Goal: Find specific page/section: Find specific page/section

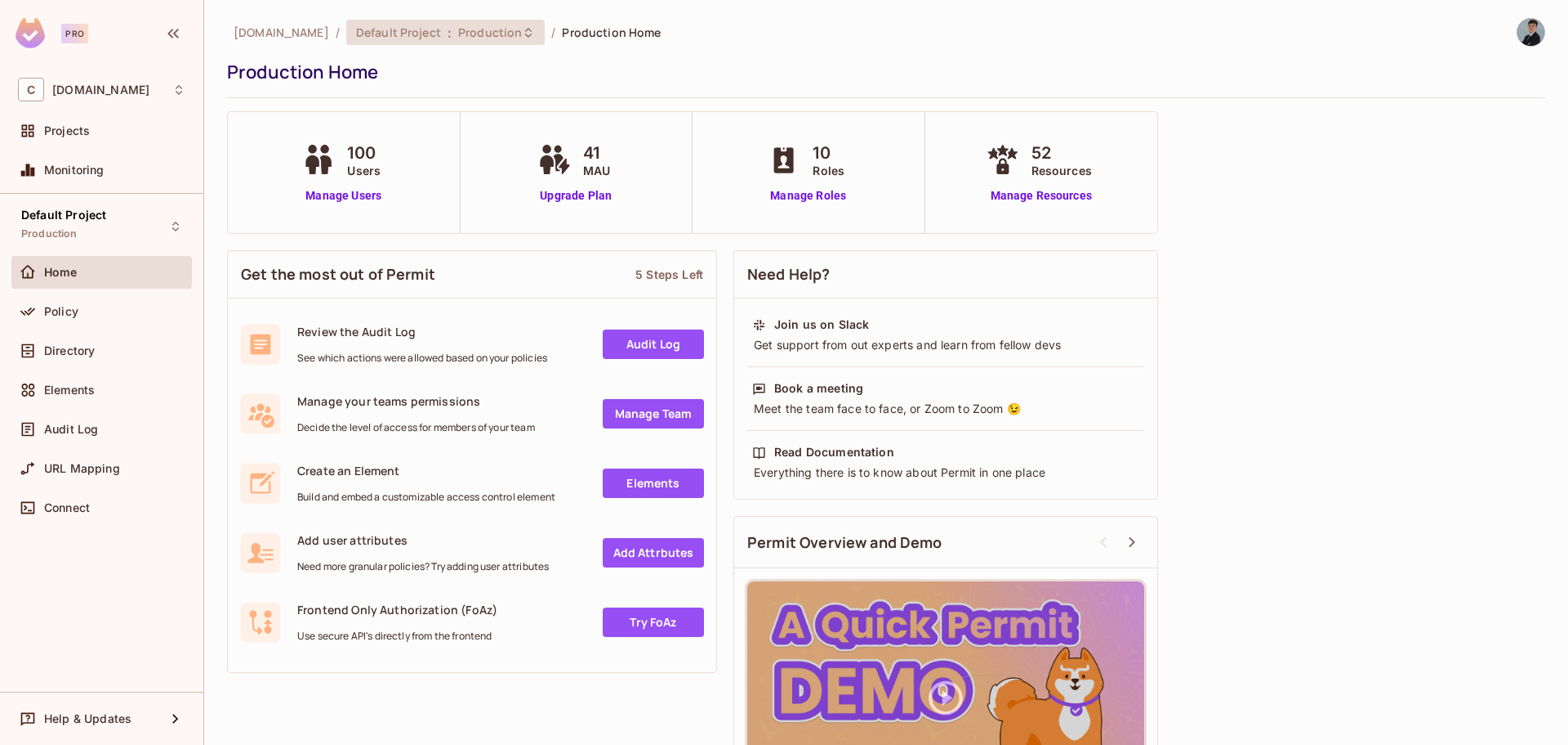
click at [508, 36] on span "Production" at bounding box center [490, 32] width 64 height 16
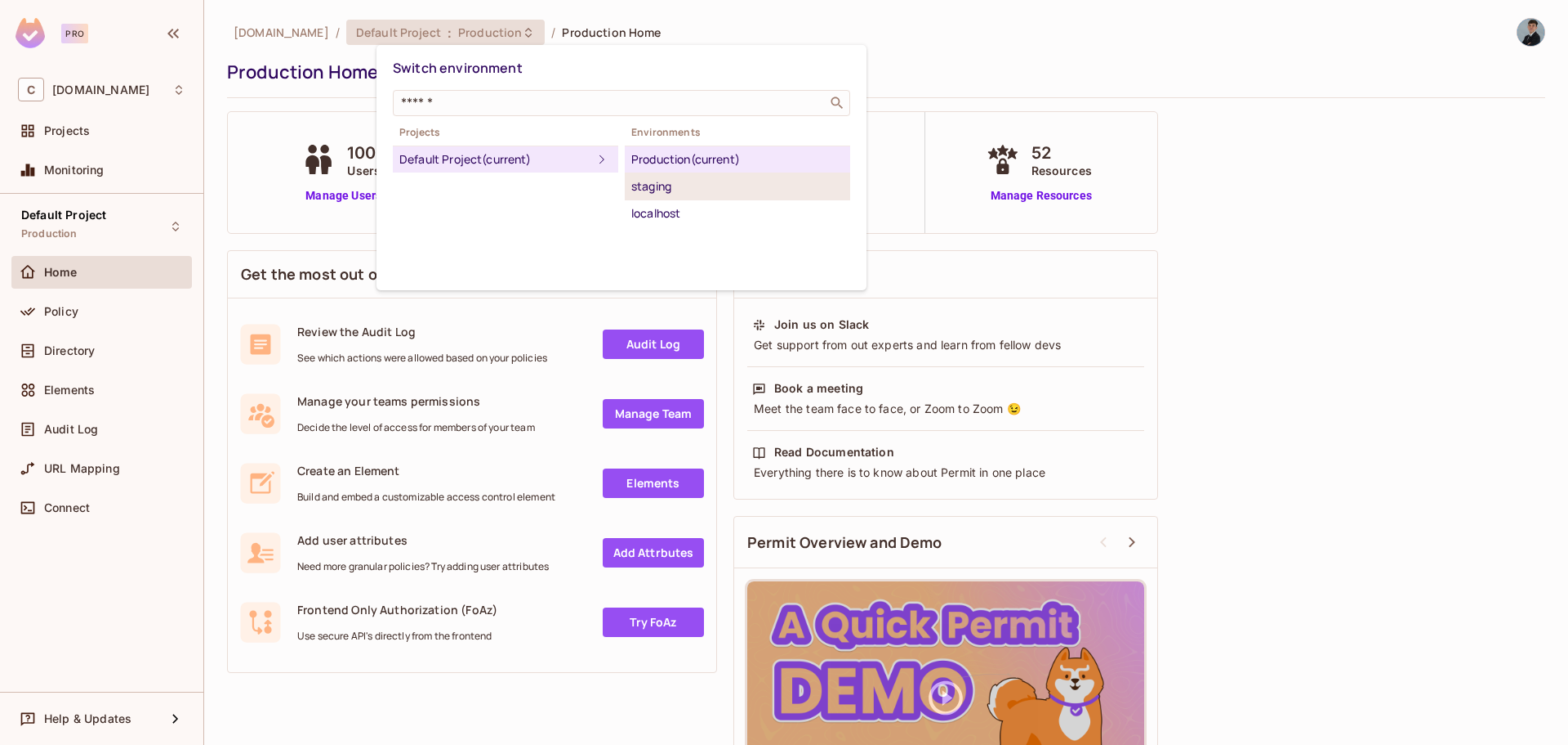
click at [648, 184] on div "staging" at bounding box center [738, 186] width 212 height 20
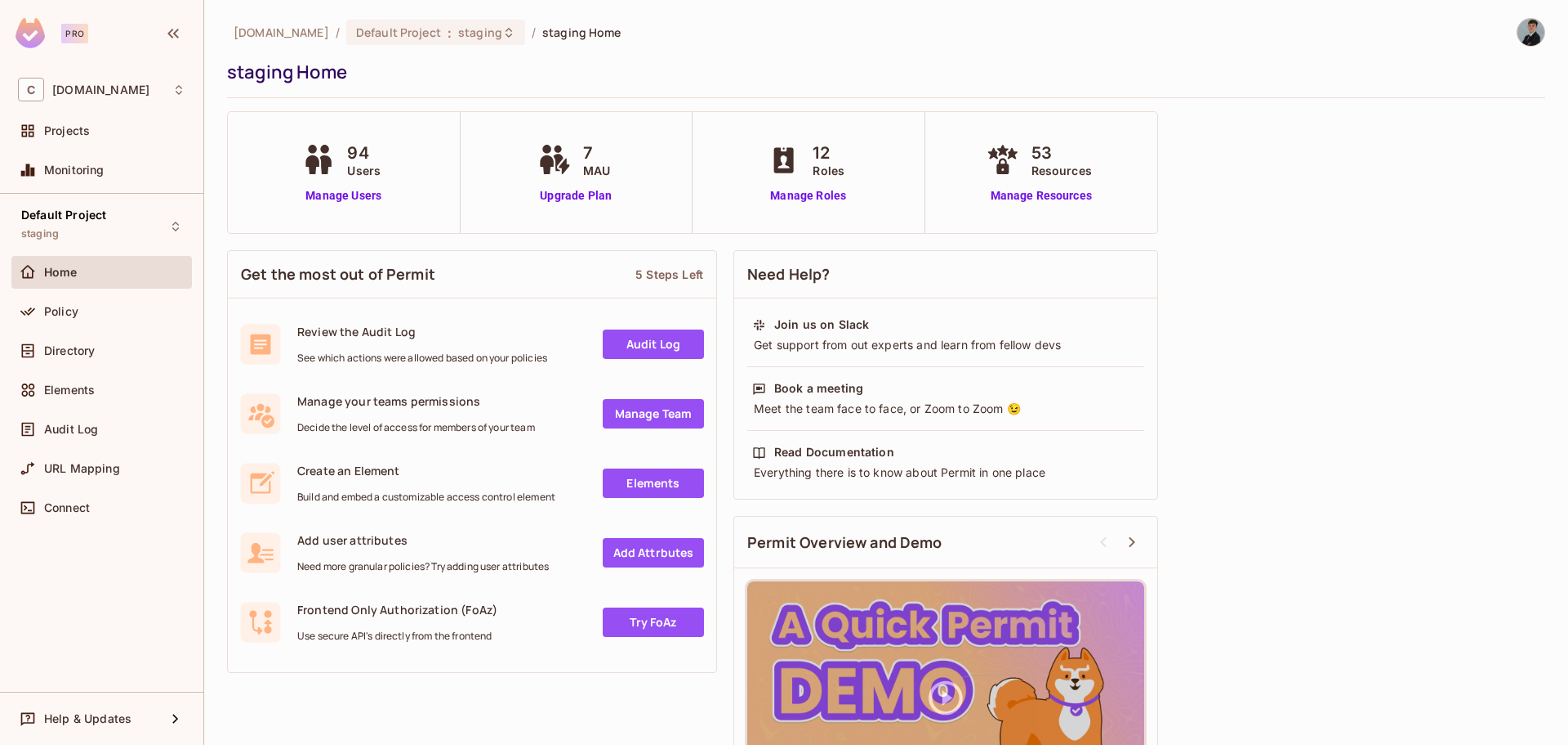
click at [107, 367] on div "Directory" at bounding box center [102, 354] width 180 height 40
click at [104, 357] on div "Directory" at bounding box center [102, 350] width 167 height 20
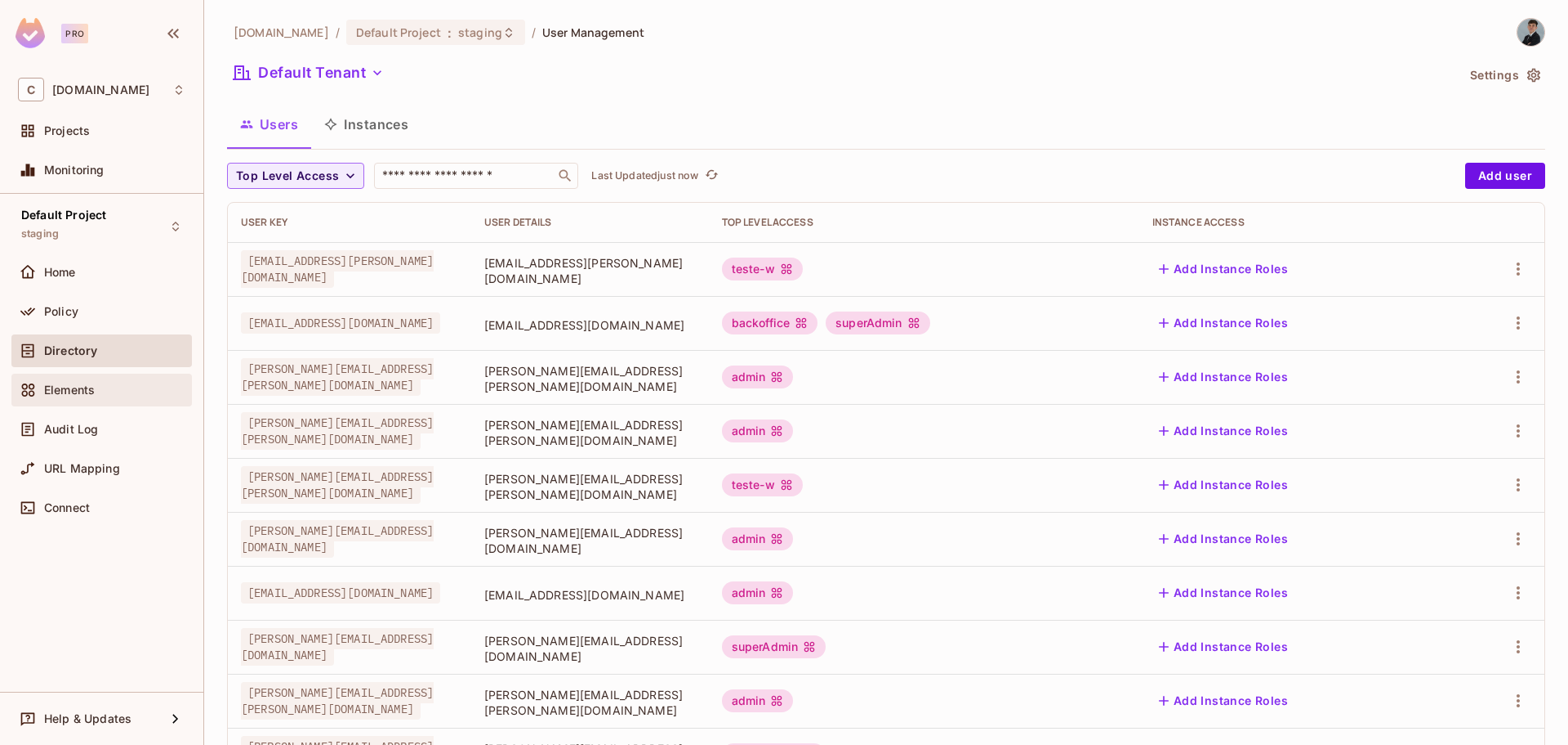
click at [97, 384] on div "Elements" at bounding box center [115, 390] width 141 height 13
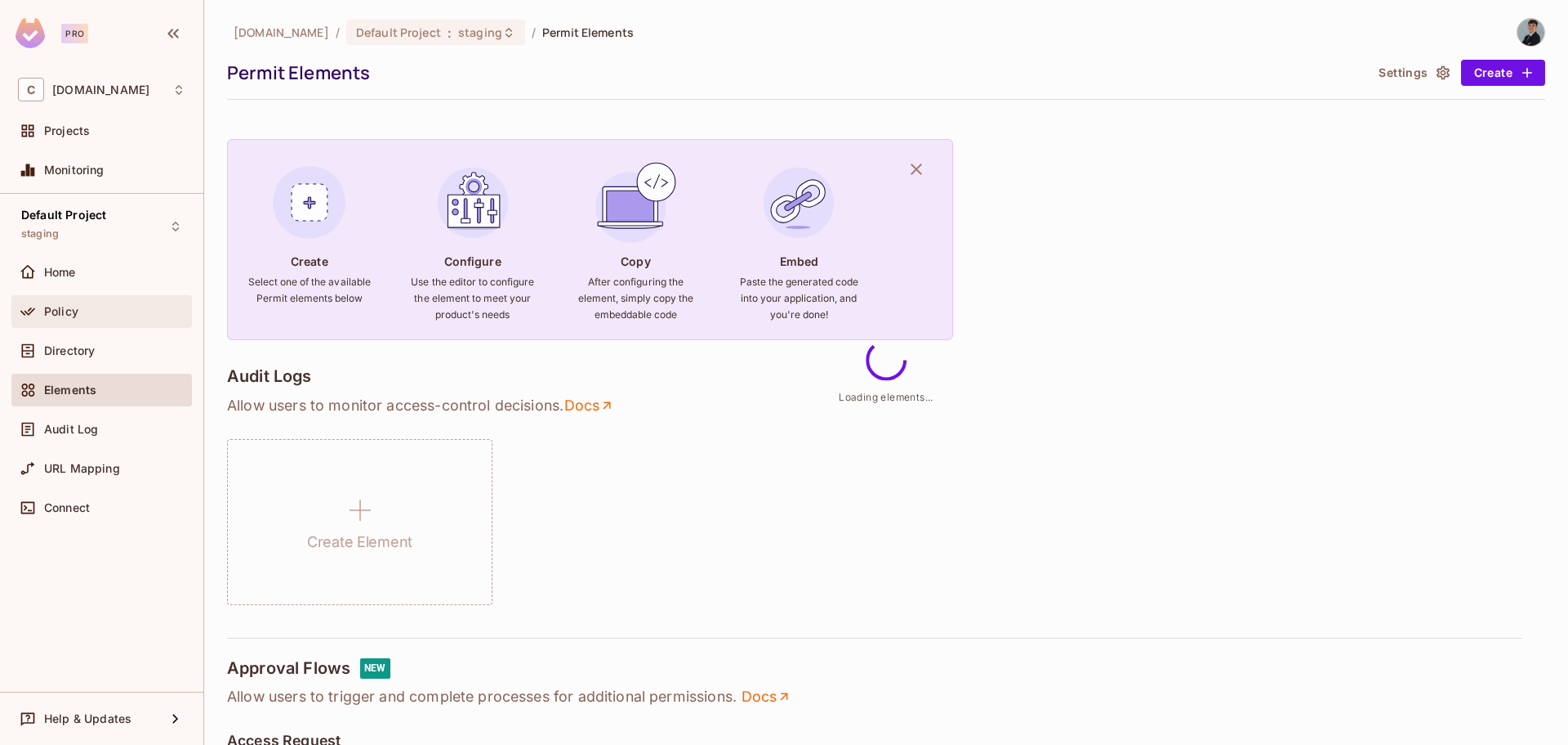
click at [85, 305] on div "Policy" at bounding box center [115, 311] width 141 height 13
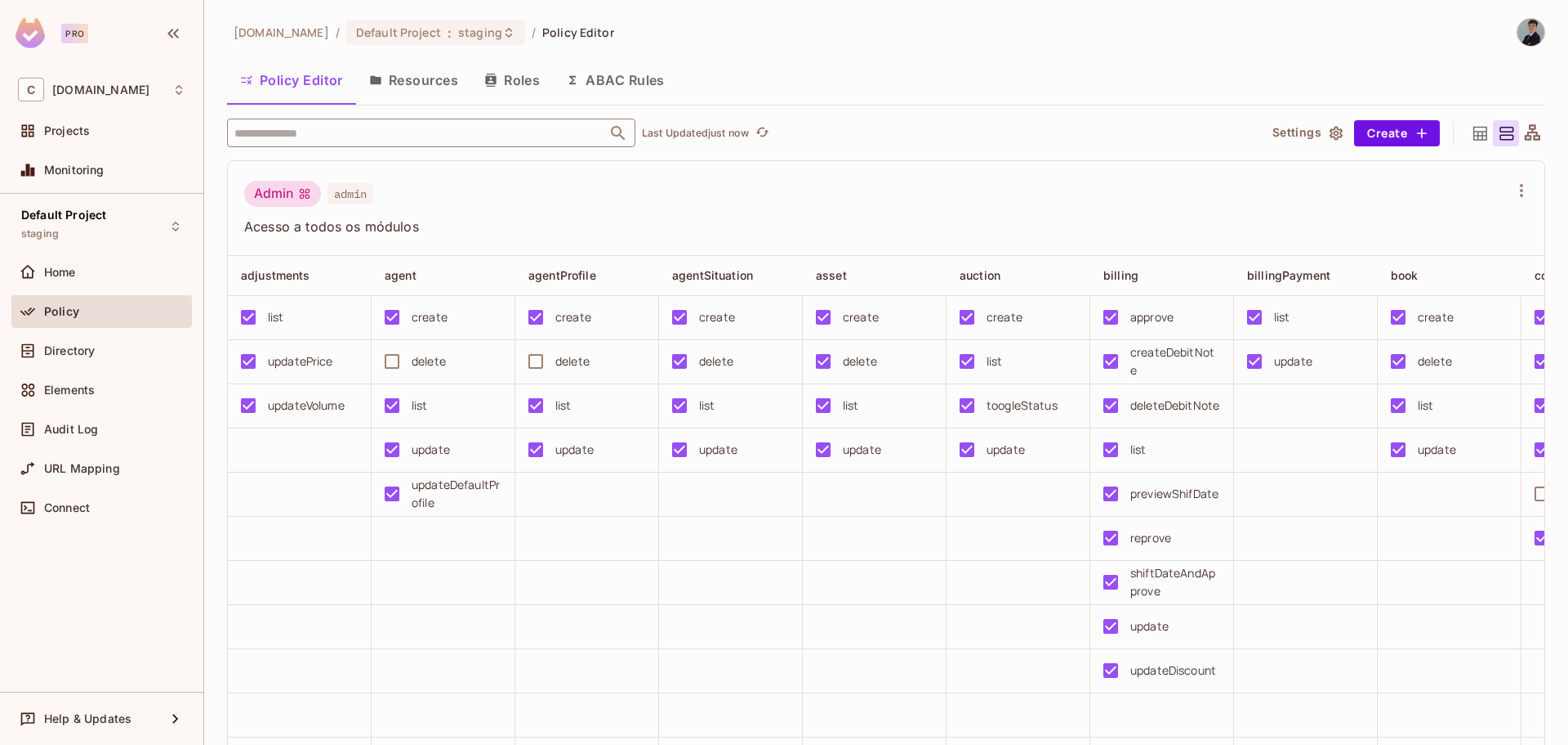
click at [353, 135] on input "text" at bounding box center [416, 133] width 373 height 28
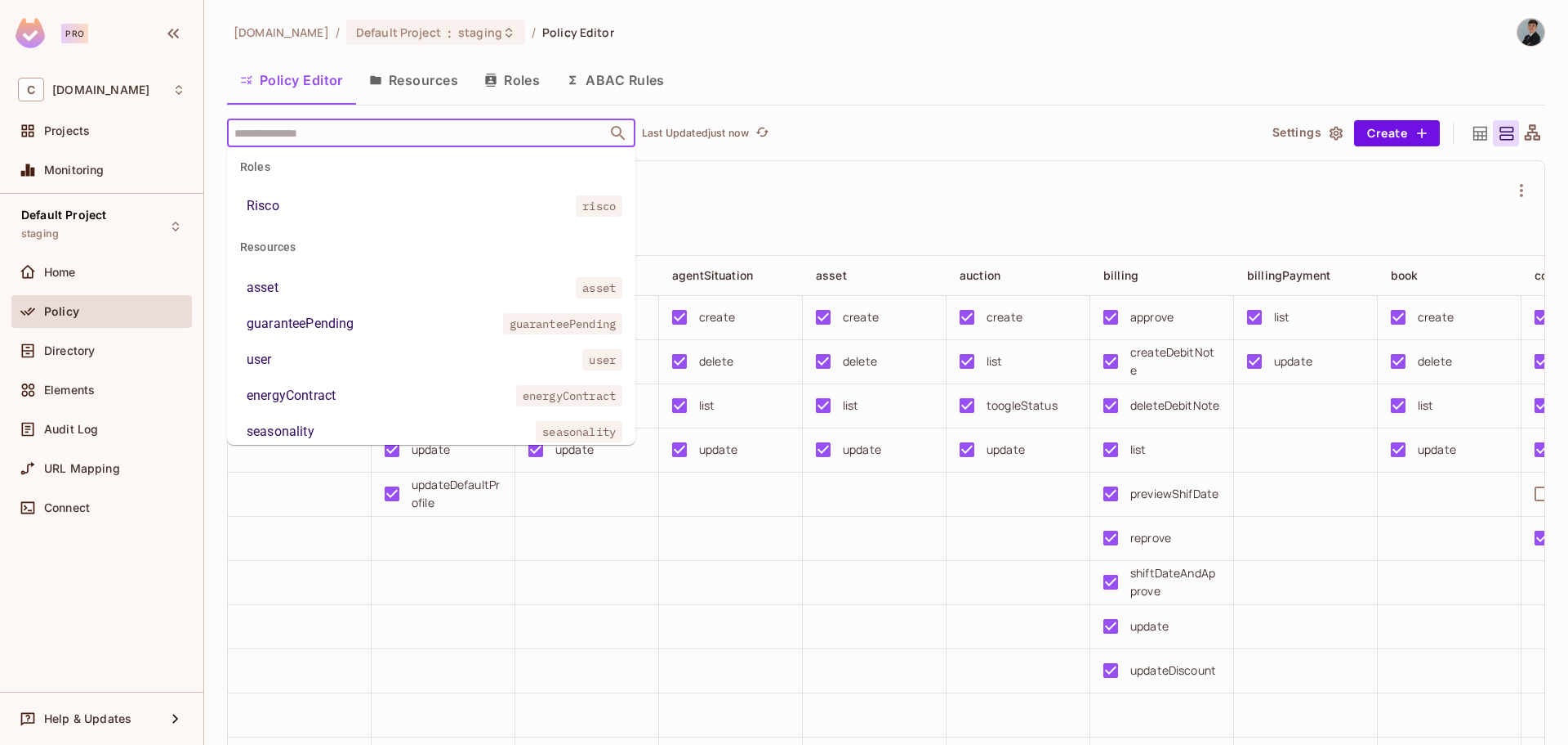
scroll to position [490, 0]
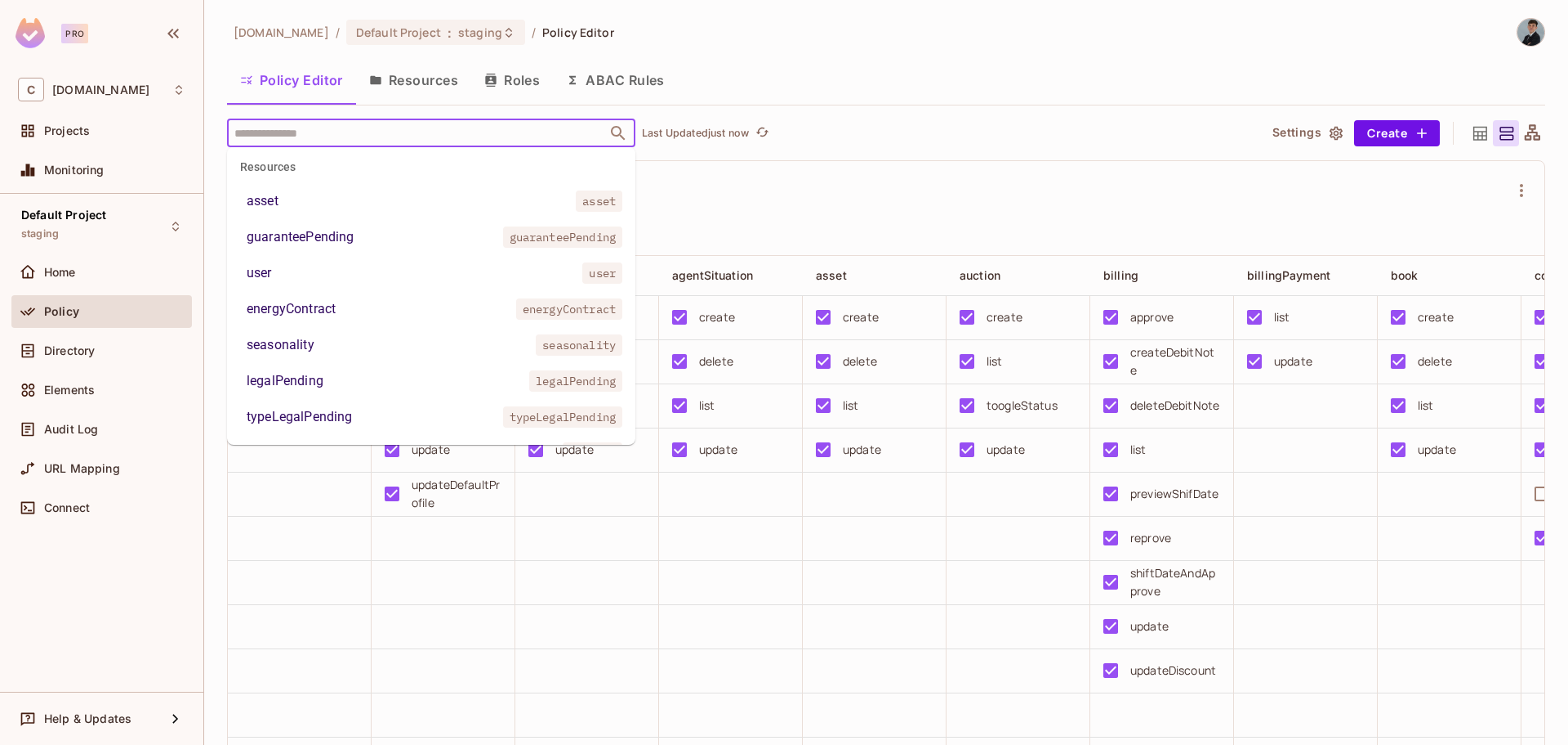
click at [327, 122] on input "text" at bounding box center [416, 133] width 373 height 28
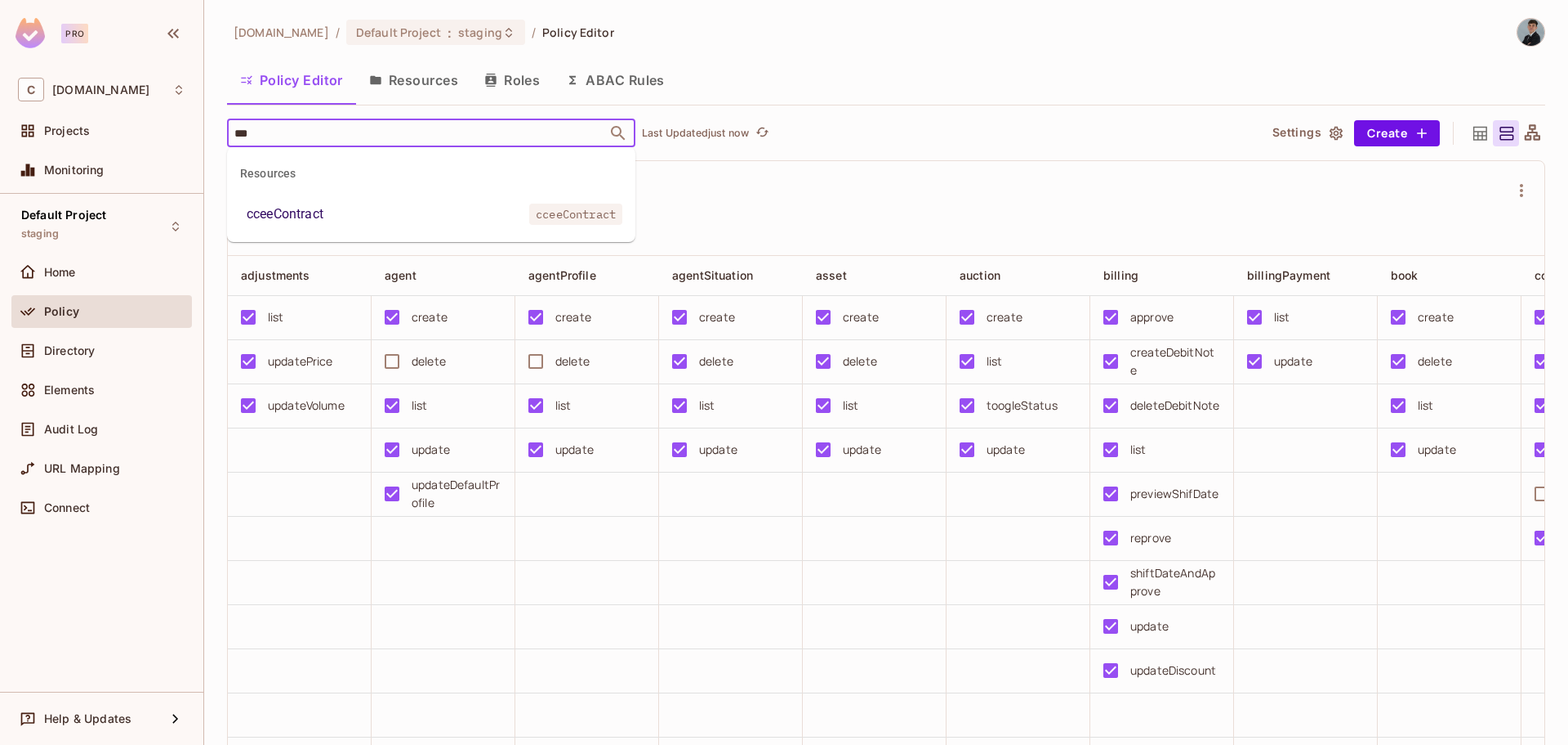
type input "****"
click at [300, 214] on div "cceeContract" at bounding box center [285, 214] width 77 height 20
